Goal: Task Accomplishment & Management: Complete application form

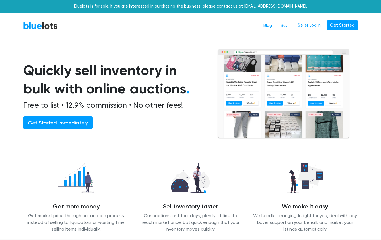
drag, startPoint x: 177, startPoint y: 119, endPoint x: 163, endPoint y: 121, distance: 14.5
click at [174, 119] on div "Quickly sell inventory in bulk with online auctions . Free to list • 12.9% comm…" at bounding box center [120, 100] width 194 height 78
click at [64, 123] on link "Get Started Immediately" at bounding box center [57, 122] width 69 height 13
click at [188, 132] on div "Quickly sell inventory in bulk with online auctions . Free to list • 12.9% comm…" at bounding box center [120, 100] width 194 height 78
click at [367, 89] on section "Quickly sell inventory in bulk with online auctions . Free to list • 12.9% comm…" at bounding box center [190, 101] width 381 height 105
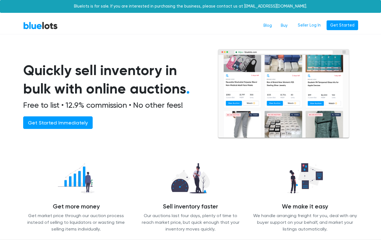
scroll to position [4, 0]
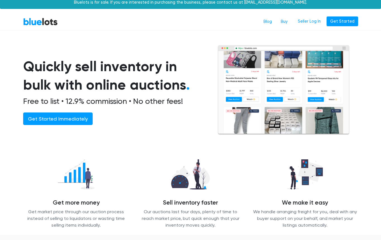
click at [40, 22] on link "BlueLots" at bounding box center [40, 22] width 35 height 8
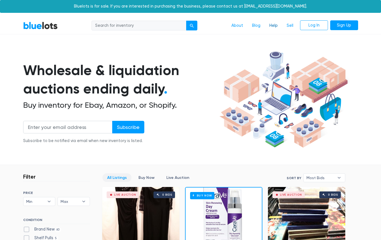
scroll to position [11, 0]
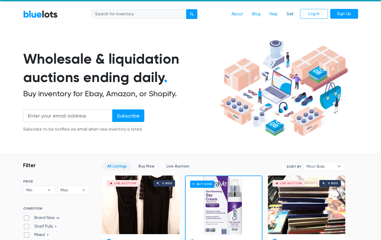
click at [291, 15] on link "Sell" at bounding box center [290, 14] width 16 height 11
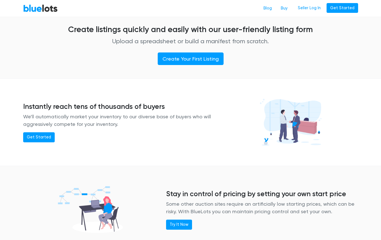
scroll to position [355, 0]
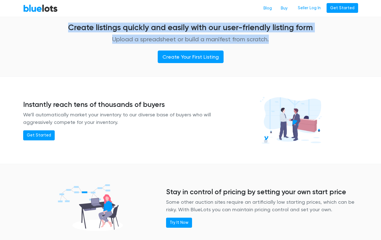
drag, startPoint x: 67, startPoint y: 26, endPoint x: 322, endPoint y: 47, distance: 256.2
drag, startPoint x: 321, startPoint y: 50, endPoint x: 273, endPoint y: 57, distance: 49.0
drag, startPoint x: 225, startPoint y: 39, endPoint x: 92, endPoint y: 28, distance: 133.5
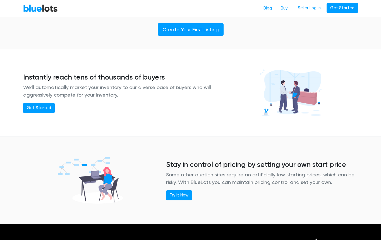
scroll to position [383, 0]
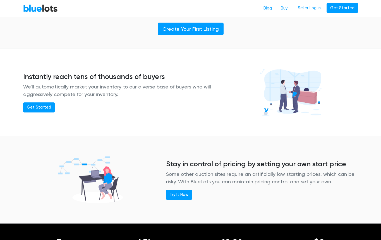
drag, startPoint x: 23, startPoint y: 74, endPoint x: 246, endPoint y: 124, distance: 228.3
click at [154, 94] on div "Instantly reach tens of thousands of buyers We'll automatically market your inv…" at bounding box center [119, 92] width 200 height 40
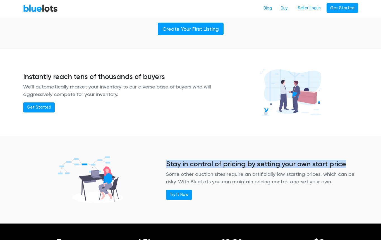
drag, startPoint x: 165, startPoint y: 164, endPoint x: 338, endPoint y: 164, distance: 173.3
click at [338, 164] on div "Stay in control of pricing by setting your own start price Some other auction s…" at bounding box center [262, 180] width 200 height 40
drag, startPoint x: 175, startPoint y: 174, endPoint x: 310, endPoint y: 187, distance: 135.4
click at [310, 188] on div "Stay in control of pricing by setting your own start price Some other auction s…" at bounding box center [262, 180] width 200 height 40
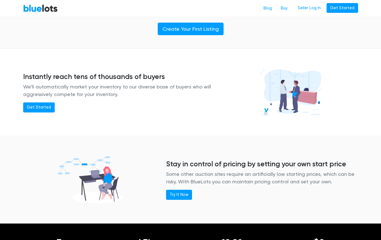
click at [310, 187] on div "Stay in control of pricing by setting your own start price Some other auction s…" at bounding box center [262, 180] width 200 height 40
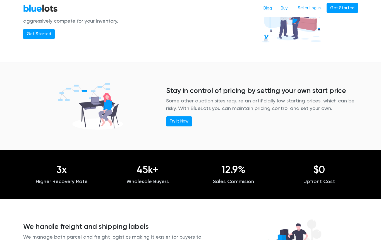
scroll to position [451, 0]
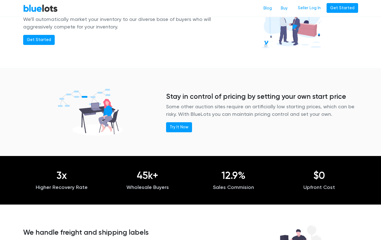
drag, startPoint x: 291, startPoint y: 114, endPoint x: 146, endPoint y: 92, distance: 146.7
click at [146, 92] on div "Stay in control of pricing by setting your own start price Some other auction s…" at bounding box center [190, 112] width 343 height 83
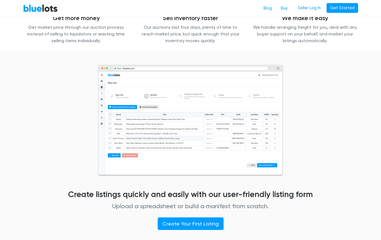
scroll to position [295, 0]
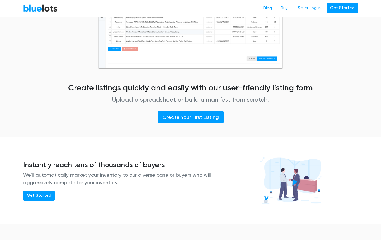
click at [51, 42] on div "Create listings quickly and easily with our user-friendly listing form Upload a…" at bounding box center [190, 40] width 286 height 165
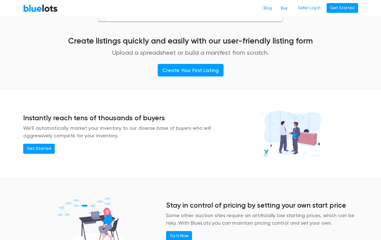
scroll to position [330, 0]
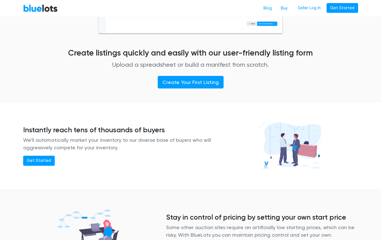
drag, startPoint x: 51, startPoint y: 141, endPoint x: 15, endPoint y: 131, distance: 37.7
click at [15, 131] on div "Instantly reach tens of thousands of buyers We'll automatically market your inv…" at bounding box center [190, 145] width 381 height 83
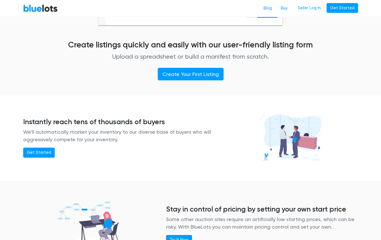
click at [224, 158] on div at bounding box center [290, 138] width 143 height 56
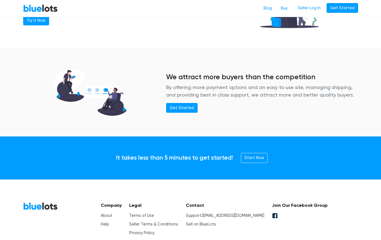
scroll to position [724, 0]
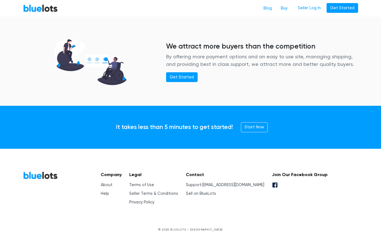
drag, startPoint x: 182, startPoint y: 215, endPoint x: 176, endPoint y: 207, distance: 10.0
click at [182, 215] on div "BlueLots Company About Help Legal Terms of Use Seller Terms & Conditions Privac…" at bounding box center [190, 201] width 343 height 60
click at [207, 217] on div "BlueLots Company About Help Legal Terms of Use Seller Terms & Conditions Privac…" at bounding box center [190, 201] width 343 height 60
click at [153, 186] on link "Terms of Use" at bounding box center [141, 184] width 25 height 5
click at [154, 203] on link "Privacy Policy" at bounding box center [141, 202] width 25 height 5
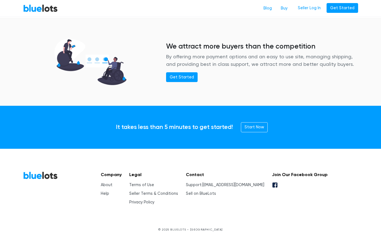
click at [232, 213] on div "BlueLots Company About Help Legal Terms of Use Seller Terms & Conditions Privac…" at bounding box center [190, 201] width 343 height 60
click at [261, 201] on div "Company About Help Legal Terms of Use Seller Terms & Conditions Privacy Policy …" at bounding box center [212, 188] width 232 height 34
click at [155, 193] on link "Seller Terms & Conditions" at bounding box center [153, 193] width 49 height 5
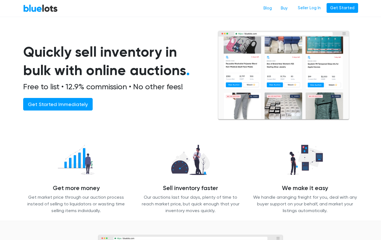
scroll to position [0, 0]
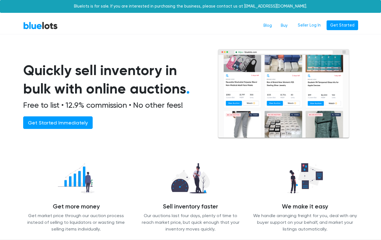
click at [193, 130] on div "Quickly sell inventory in bulk with online auctions . Free to list • 12.9% comm…" at bounding box center [120, 100] width 194 height 78
drag, startPoint x: 204, startPoint y: 54, endPoint x: 106, endPoint y: 36, distance: 99.2
click at [197, 52] on div "Quickly sell inventory in bulk with online auctions . Free to list • 12.9% comm…" at bounding box center [190, 94] width 335 height 90
drag, startPoint x: 79, startPoint y: 40, endPoint x: 300, endPoint y: 49, distance: 220.6
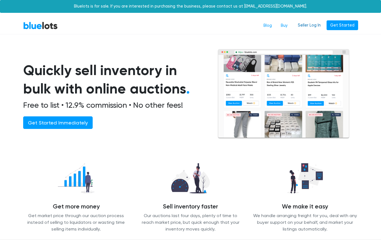
click at [312, 24] on link "Seller Log In" at bounding box center [309, 25] width 30 height 10
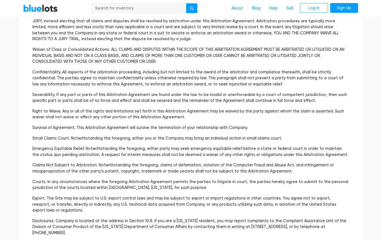
scroll to position [1477, 0]
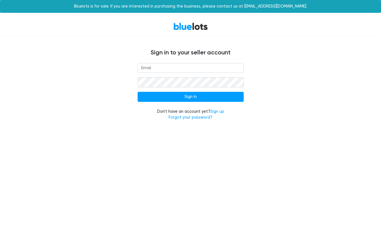
click at [164, 69] on input "email" at bounding box center [191, 68] width 106 height 10
type input "betoevangelisti@gmail.com"
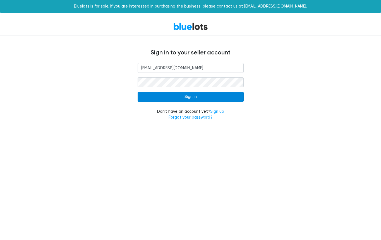
click at [189, 98] on input "Sign In" at bounding box center [191, 97] width 106 height 10
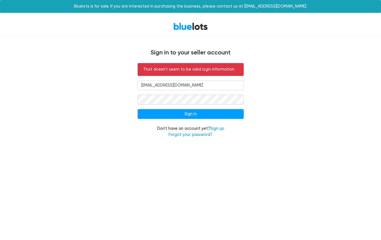
click at [264, 60] on div "Sign in to your seller account That doesn't seem to be valid login information.…" at bounding box center [190, 90] width 343 height 109
drag, startPoint x: 221, startPoint y: 129, endPoint x: 284, endPoint y: 143, distance: 64.9
click at [221, 129] on link "Sign up" at bounding box center [217, 128] width 14 height 5
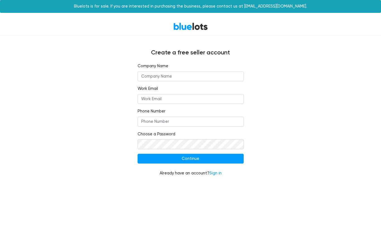
click at [171, 75] on input "text" at bounding box center [191, 76] width 106 height 10
type input "humu"
click at [167, 98] on input "Work Email" at bounding box center [191, 99] width 106 height 10
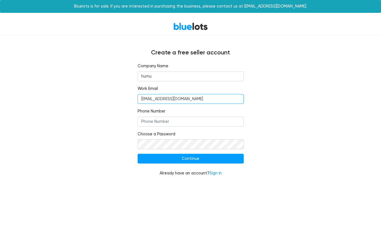
type input "betoevangelisti@gmail.com"
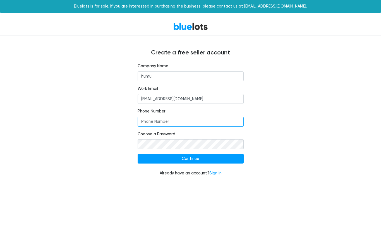
click at [164, 124] on input "Phone Number" at bounding box center [191, 122] width 106 height 10
type input "+56993258064"
click at [202, 165] on form "Company Name humu Work Email betoevangelisti@gmail.com Phone Number +5699325806…" at bounding box center [191, 119] width 106 height 113
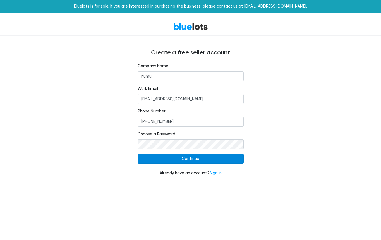
click at [201, 159] on input "Continue" at bounding box center [191, 159] width 106 height 10
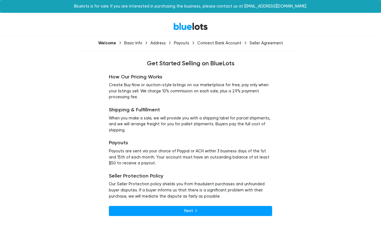
click at [300, 71] on div "How Our Pricing Works Create Buy Now or auction-style listings on our marketpla…" at bounding box center [190, 144] width 343 height 155
click at [303, 76] on div "How Our Pricing Works Create Buy Now or auction-style listings on our marketpla…" at bounding box center [190, 144] width 343 height 155
click at [312, 73] on div "How Our Pricing Works Create Buy Now or auction-style listings on our marketpla…" at bounding box center [190, 144] width 343 height 155
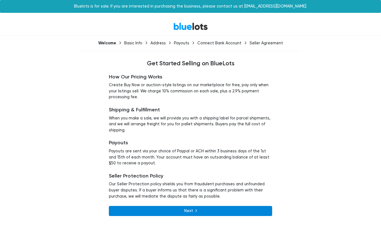
click at [199, 211] on link "Next" at bounding box center [190, 211] width 163 height 10
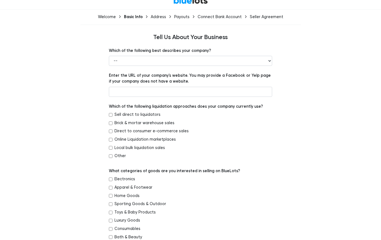
scroll to position [27, 0]
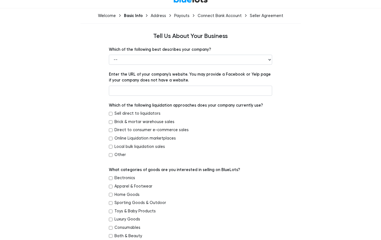
drag, startPoint x: 320, startPoint y: 102, endPoint x: 319, endPoint y: 107, distance: 4.4
